Goal: Check status

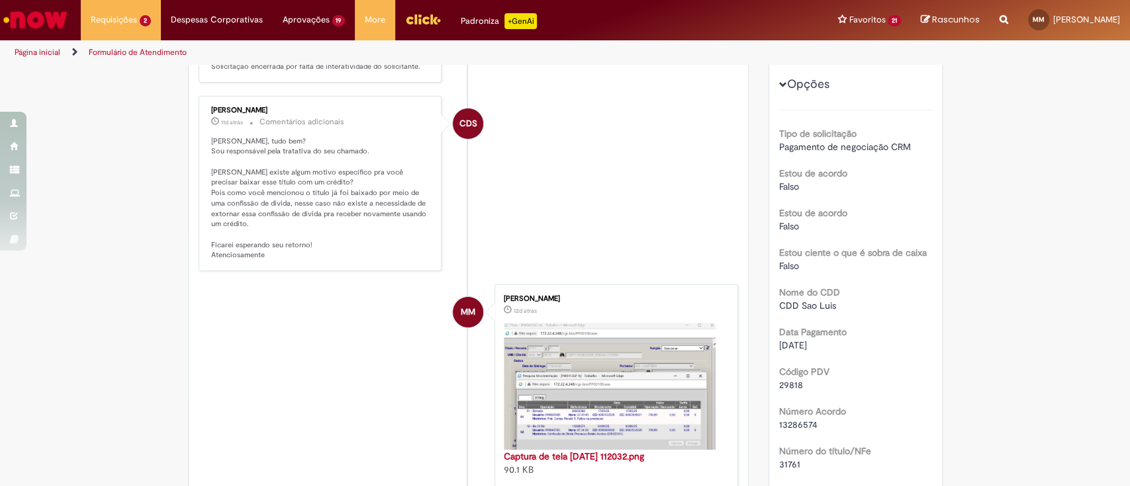
scroll to position [353, 0]
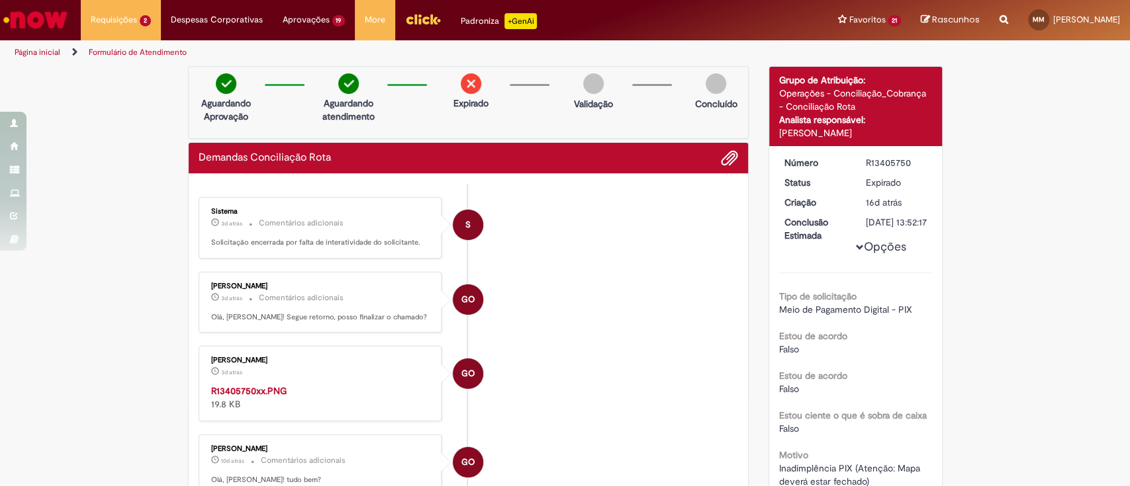
scroll to position [176, 0]
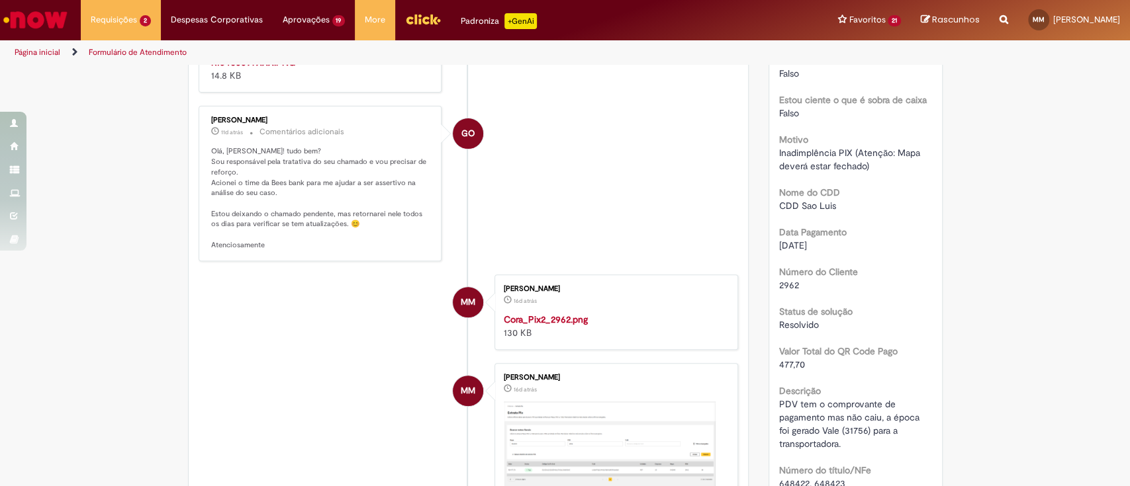
scroll to position [529, 0]
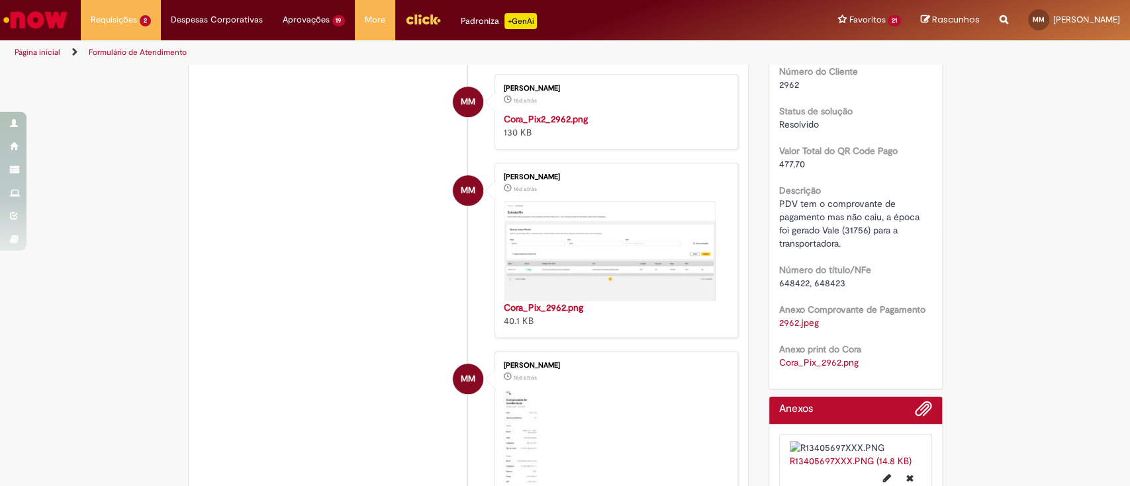
click at [637, 113] on img "Histórico de tíquete" at bounding box center [614, 113] width 220 height 0
click at [1035, 126] on div "Verificar Código de Barras Aguardando Aprovação Aguardando atendimento Expirado…" at bounding box center [565, 141] width 1130 height 1209
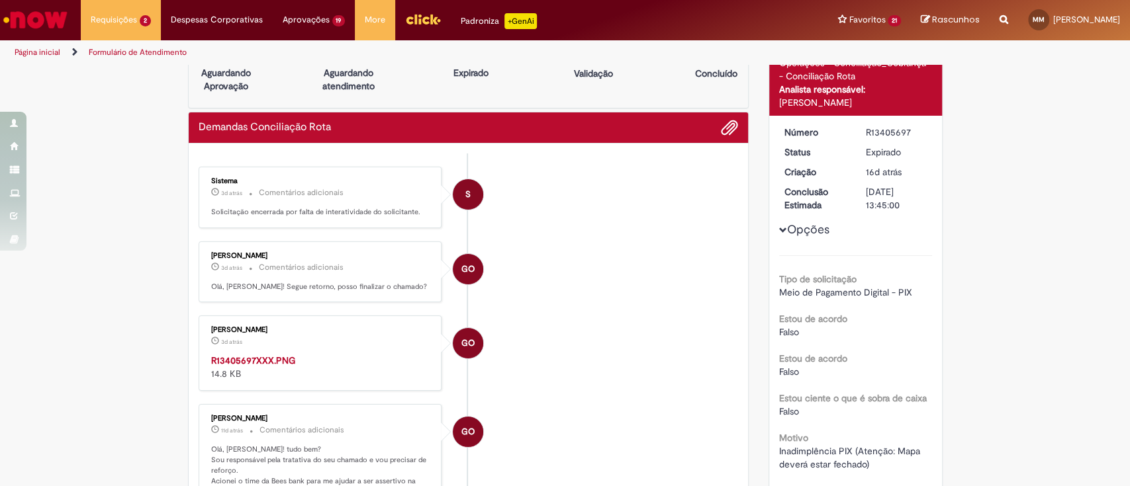
scroll to position [0, 0]
